Goal: Complete application form: Complete application form

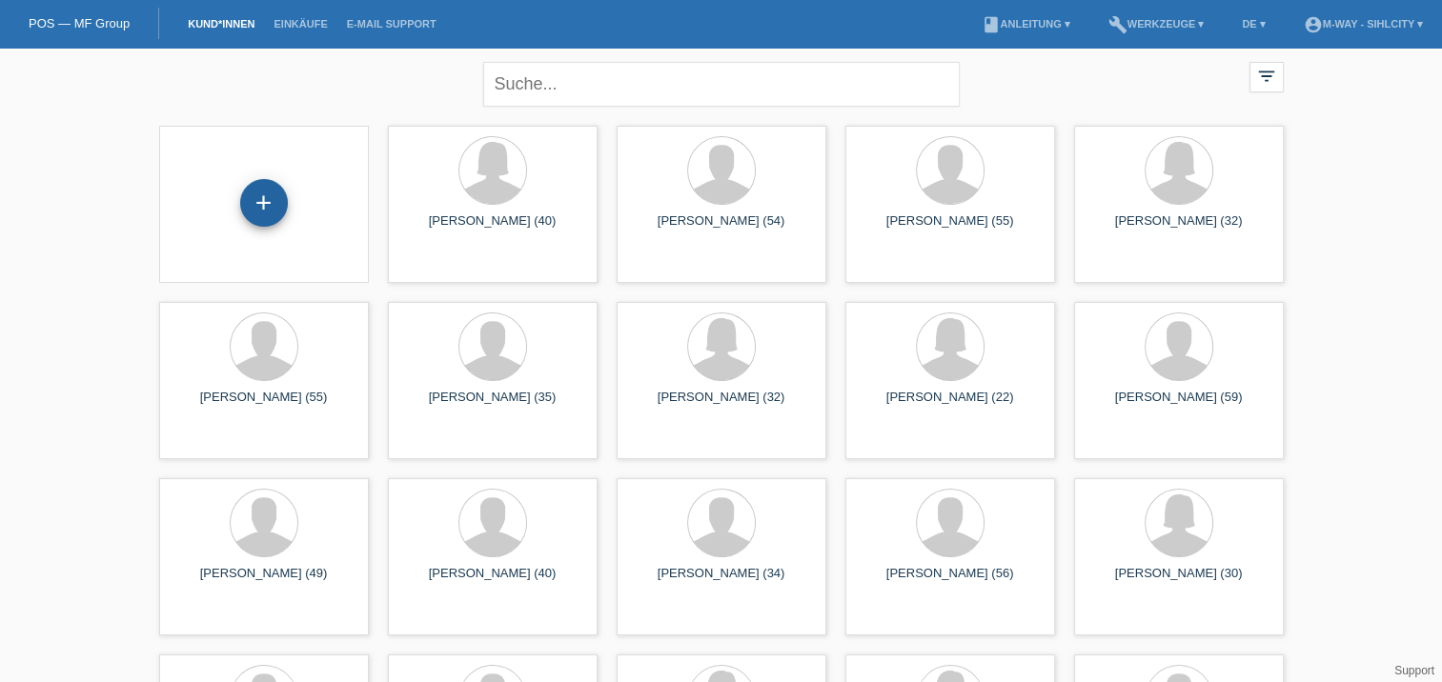
click at [265, 192] on div "+" at bounding box center [264, 203] width 48 height 48
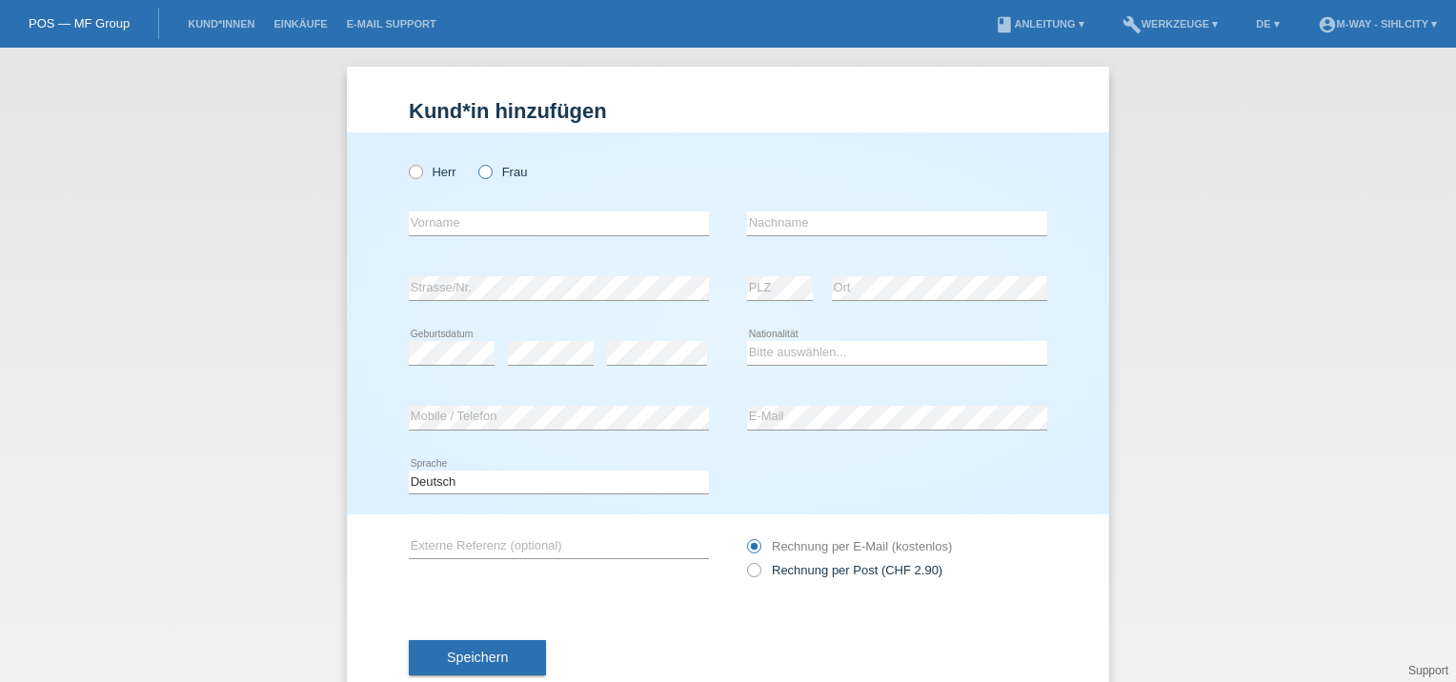
click at [475, 162] on icon at bounding box center [475, 162] width 0 height 0
click at [478, 173] on input "Frau" at bounding box center [484, 171] width 12 height 12
radio input "true"
click at [448, 227] on input "text" at bounding box center [559, 224] width 300 height 24
click at [180, 310] on div "Kund*in hinzufügen Kunde hinzufügen Kundin hinzufügen Herr Frau error Vorname e…" at bounding box center [728, 365] width 1456 height 635
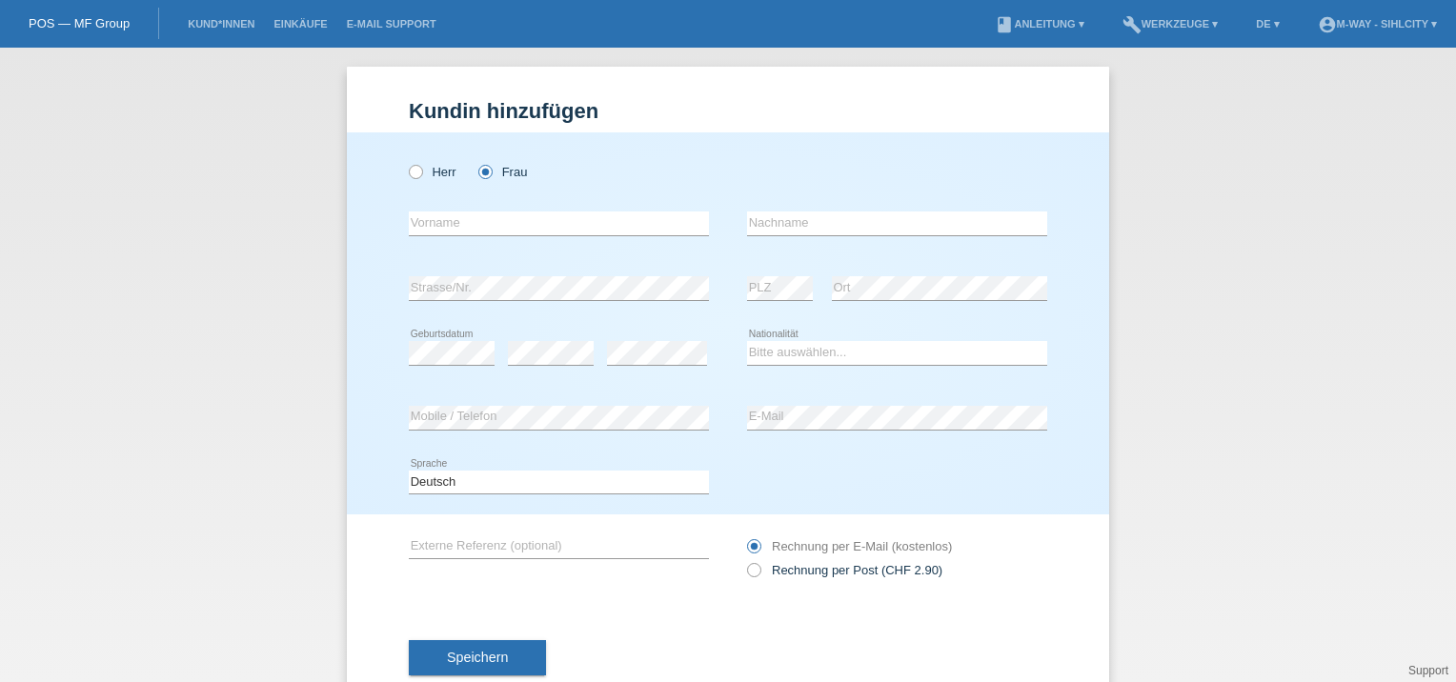
click at [529, 208] on div "error Vorname" at bounding box center [559, 224] width 300 height 65
click at [513, 228] on input "text" at bounding box center [559, 224] width 300 height 24
type input "Yuhong"
click at [781, 226] on input "text" at bounding box center [897, 224] width 300 height 24
type input "Tang"
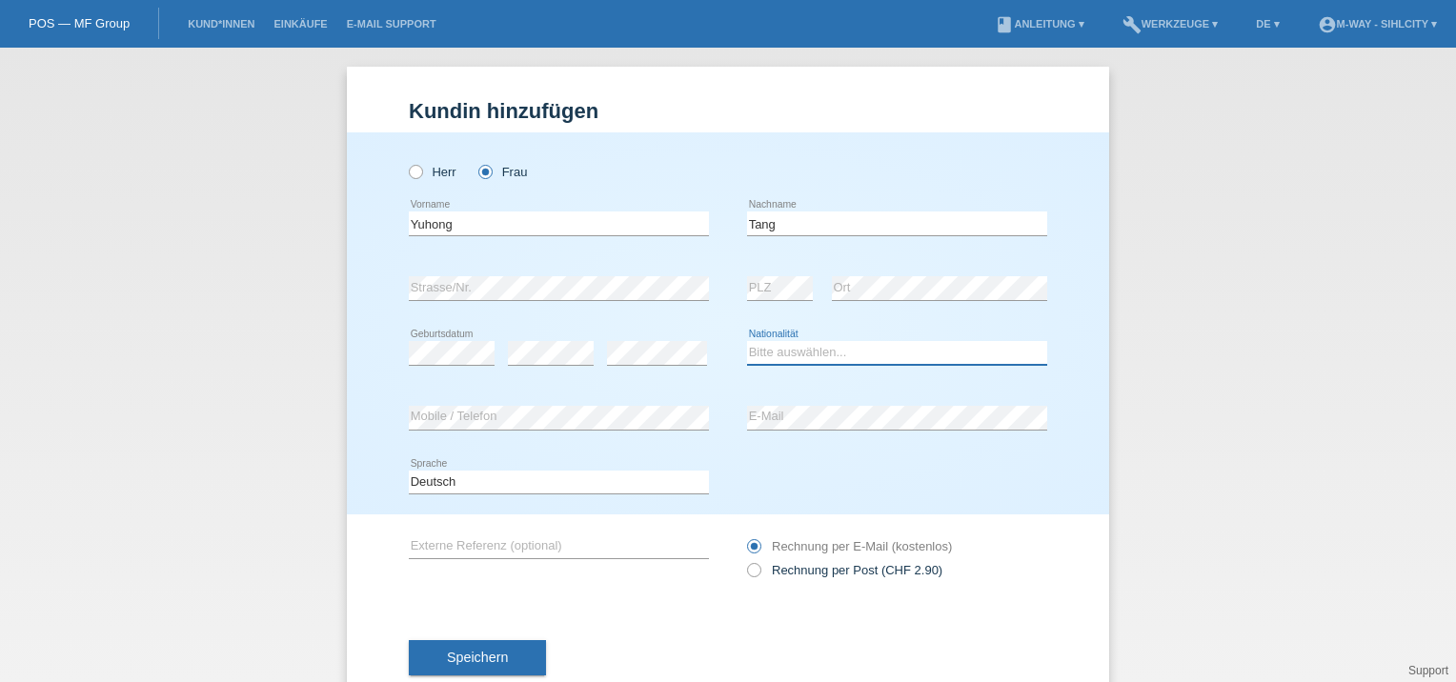
click at [766, 350] on select "Bitte auswählen... Schweiz Deutschland Liechtenstein Österreich ------------ Af…" at bounding box center [897, 352] width 300 height 23
select select "CN"
click at [747, 341] on select "Bitte auswählen... Schweiz Deutschland Liechtenstein Österreich ------------ Af…" at bounding box center [897, 352] width 300 height 23
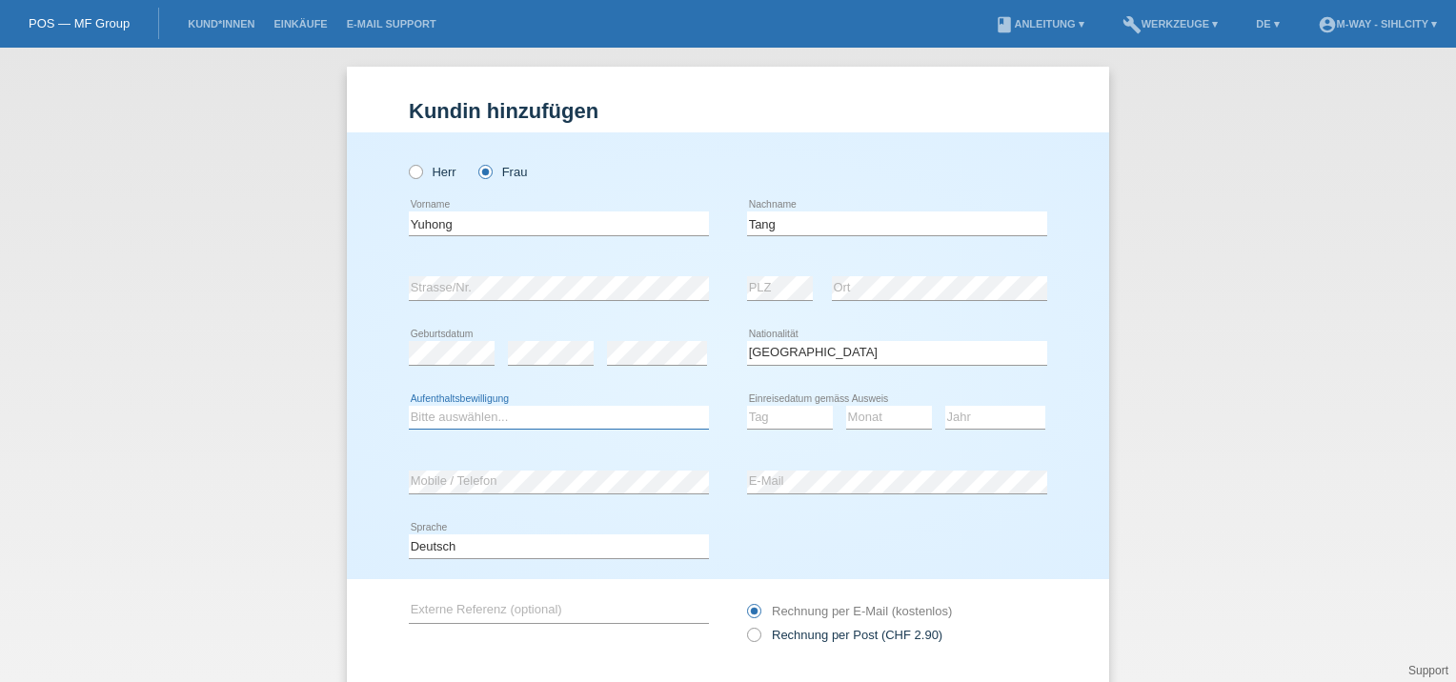
click at [449, 417] on select "Bitte auswählen... C B B - Flüchtlingsstatus Andere" at bounding box center [559, 417] width 300 height 23
select select "C"
click at [409, 406] on select "Bitte auswählen... C B B - Flüchtlingsstatus Andere" at bounding box center [559, 417] width 300 height 23
click at [783, 413] on select "Tag 01 02 03 04 05 06 07 08 09 10 11" at bounding box center [790, 417] width 86 height 23
select select "08"
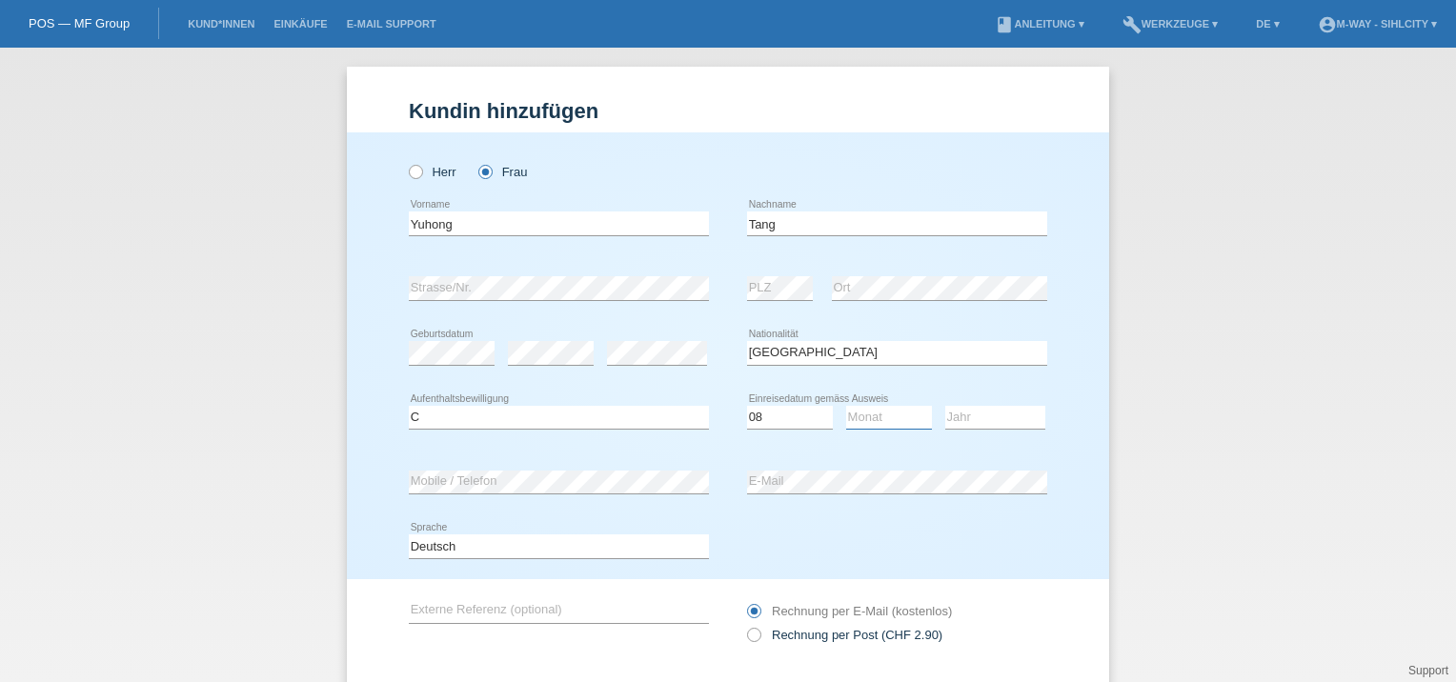
click at [867, 419] on select "Monat 01 02 03 04 05 06 07 08 09 10 11" at bounding box center [889, 417] width 86 height 23
select select "07"
click at [951, 420] on select "Jahr 2025 2024 2023 2022 2021 2020 2019 2018 2017 2016 2015 2014 2013 2012 2011…" at bounding box center [995, 417] width 100 height 23
select select "2000"
click at [588, 188] on div "Herr Frau" at bounding box center [559, 171] width 300 height 39
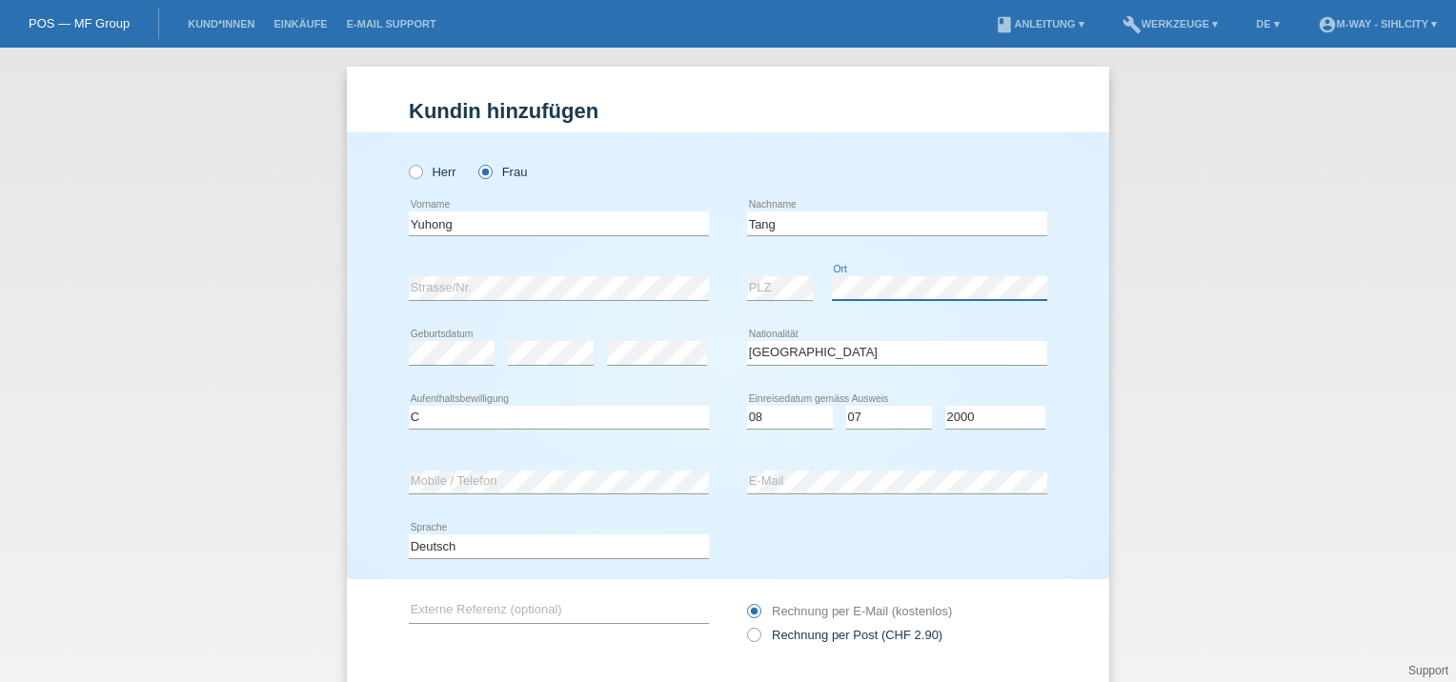
click at [701, 275] on div "error Strasse/Nr. error PLZ error Ort" at bounding box center [728, 288] width 638 height 65
click at [1029, 263] on div "error Ort" at bounding box center [939, 288] width 215 height 65
click at [892, 440] on div "Monat 01 02 03 04 05 06 07 08 09 10 11 12 error" at bounding box center [889, 418] width 86 height 65
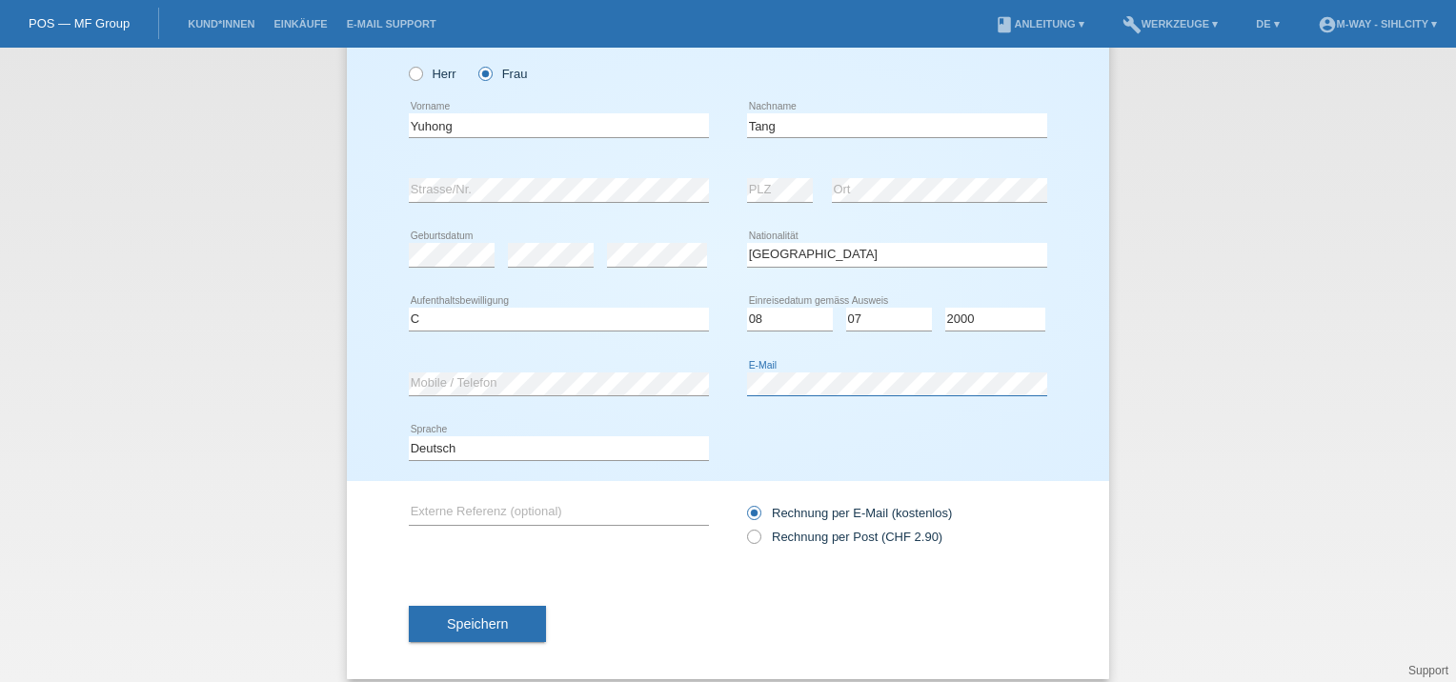
scroll to position [113, 0]
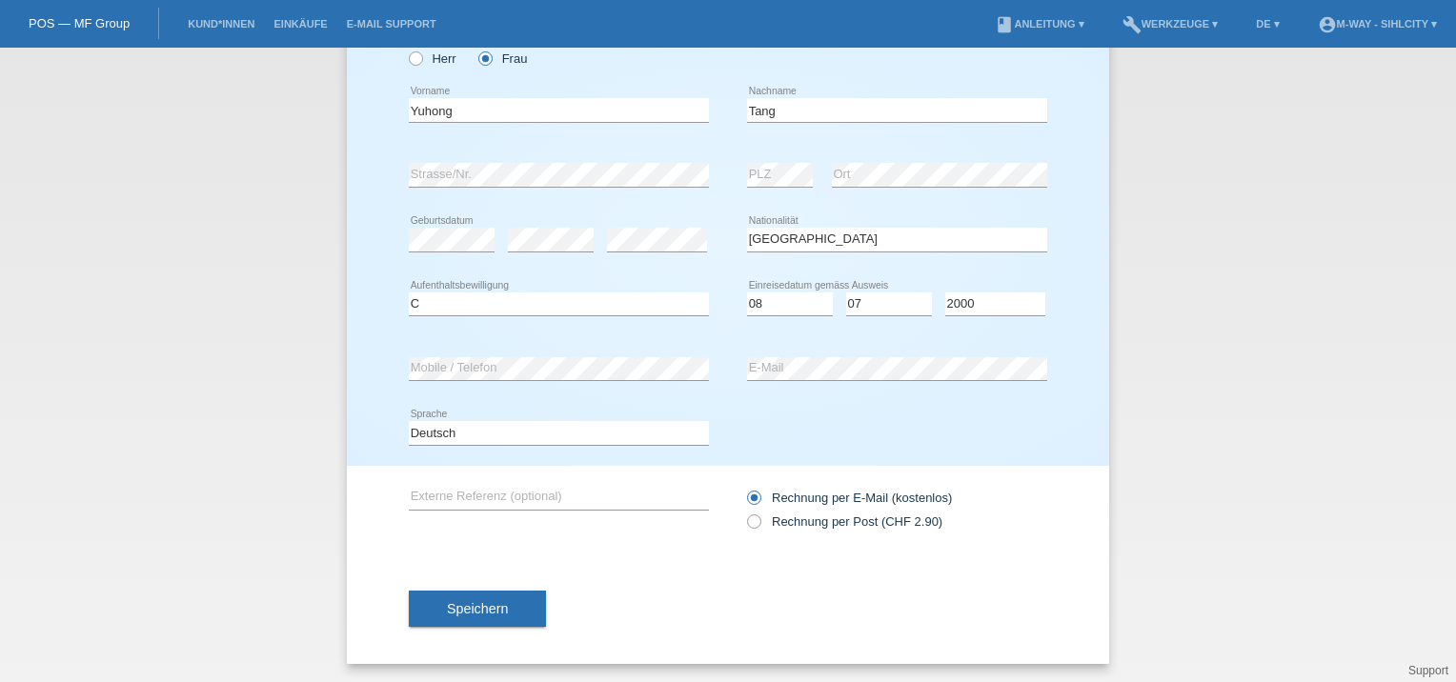
click at [491, 606] on span "Speichern" at bounding box center [477, 608] width 61 height 15
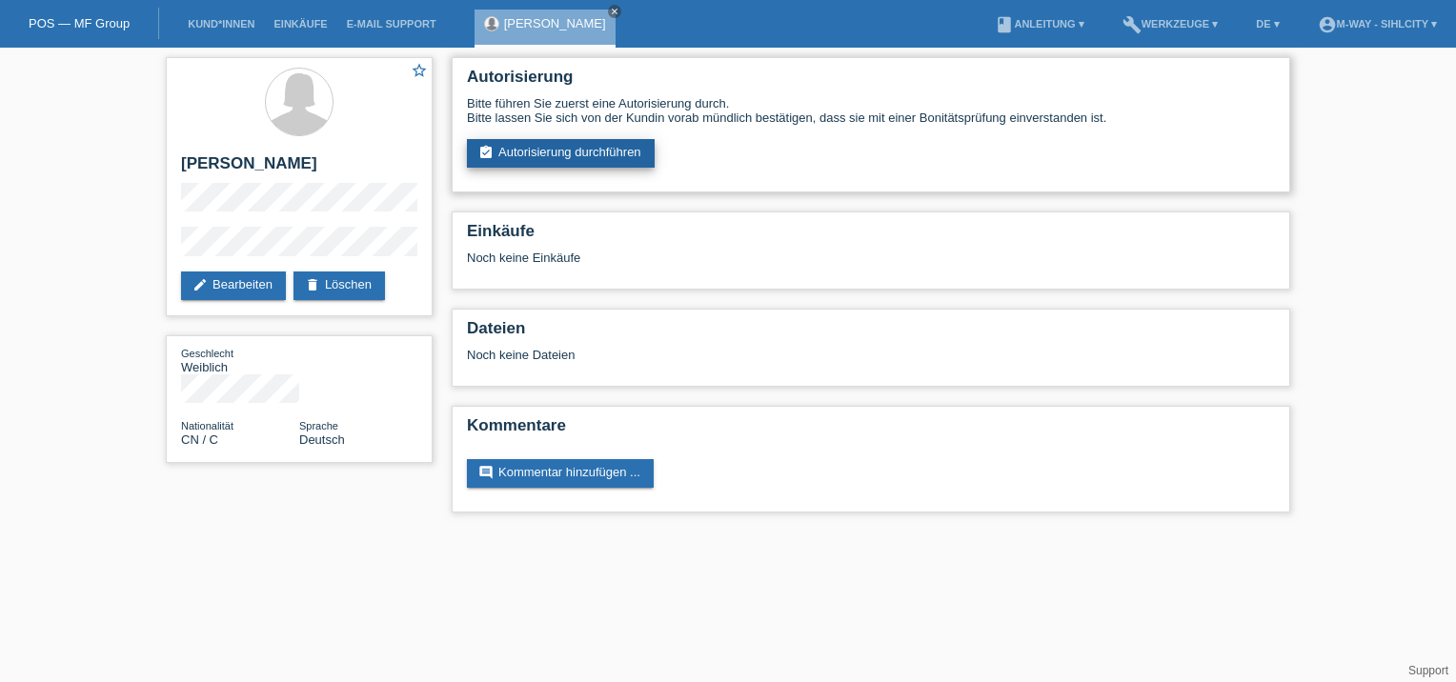
click at [593, 151] on link "assignment_turned_in Autorisierung durchführen" at bounding box center [561, 153] width 188 height 29
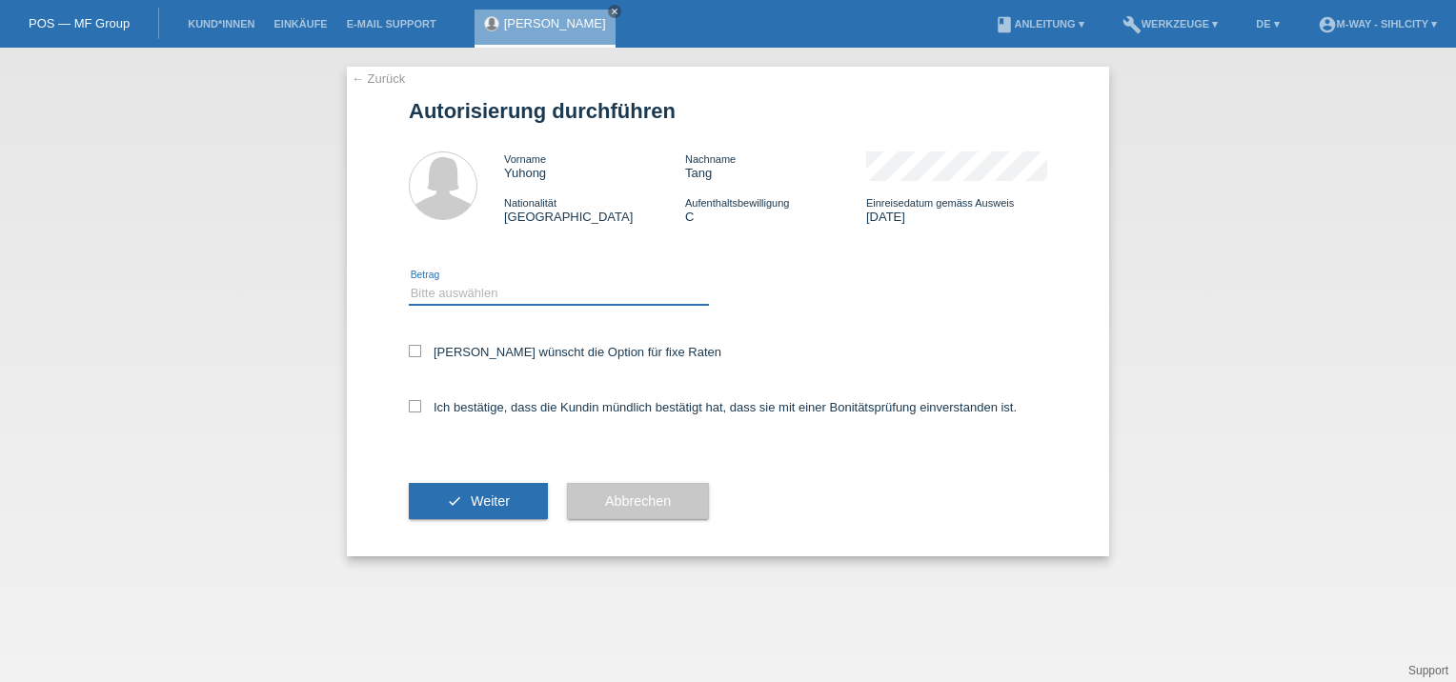
click at [495, 291] on select "Bitte auswählen CHF 1.00 - CHF 499.00 CHF 500.00 - CHF 1'999.00 CHF 2'000.00 - …" at bounding box center [559, 293] width 300 height 23
select select "3"
click at [409, 282] on select "Bitte auswählen CHF 1.00 - CHF 499.00 CHF 500.00 - CHF 1'999.00 CHF 2'000.00 - …" at bounding box center [559, 293] width 300 height 23
click at [426, 346] on label "Kundin wünscht die Option für fixe Raten" at bounding box center [565, 352] width 313 height 14
click at [421, 346] on input "Kundin wünscht die Option für fixe Raten" at bounding box center [415, 351] width 12 height 12
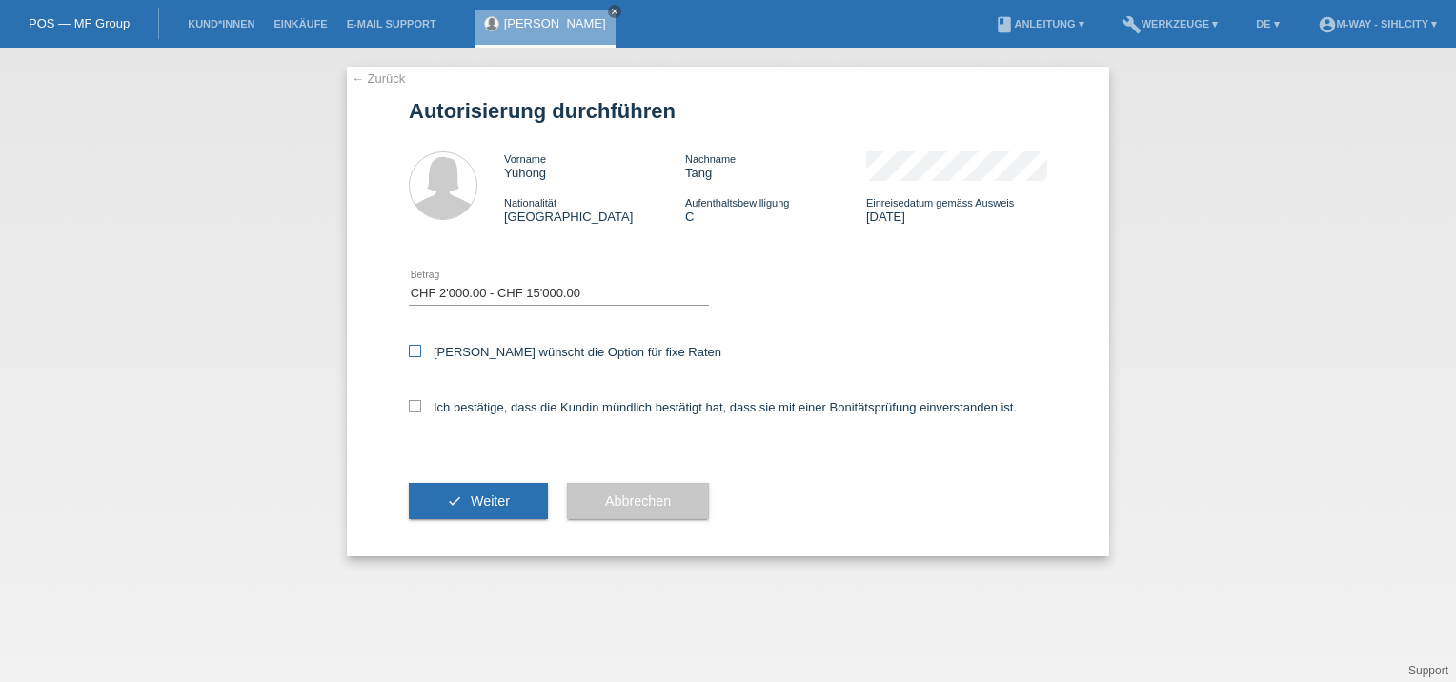
checkbox input "true"
click at [417, 402] on icon at bounding box center [415, 406] width 12 height 12
click at [417, 402] on input "Ich bestätige, dass die Kundin mündlich bestätigt hat, dass sie mit einer Bonit…" at bounding box center [415, 406] width 12 height 12
checkbox input "true"
drag, startPoint x: 470, startPoint y: 494, endPoint x: 749, endPoint y: 404, distance: 293.2
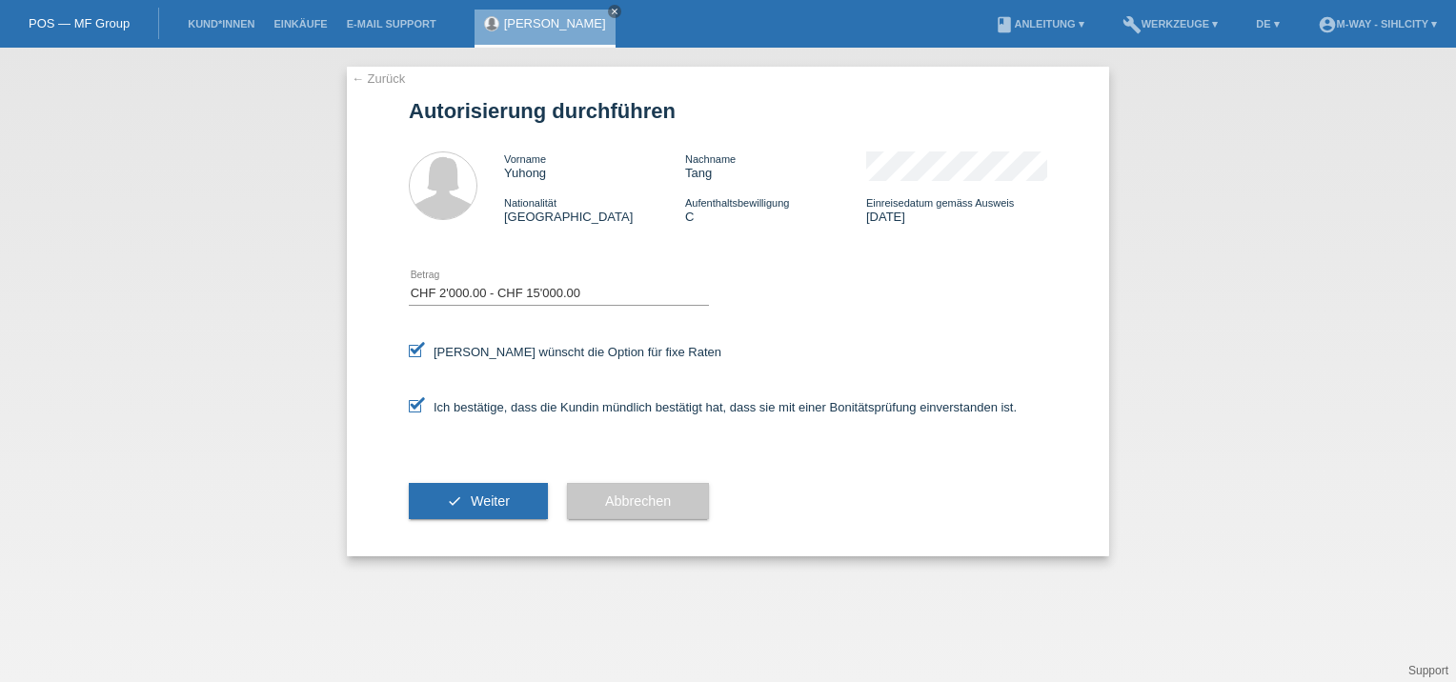
click at [476, 492] on button "check Weiter" at bounding box center [478, 501] width 139 height 36
